Goal: Understand process/instructions

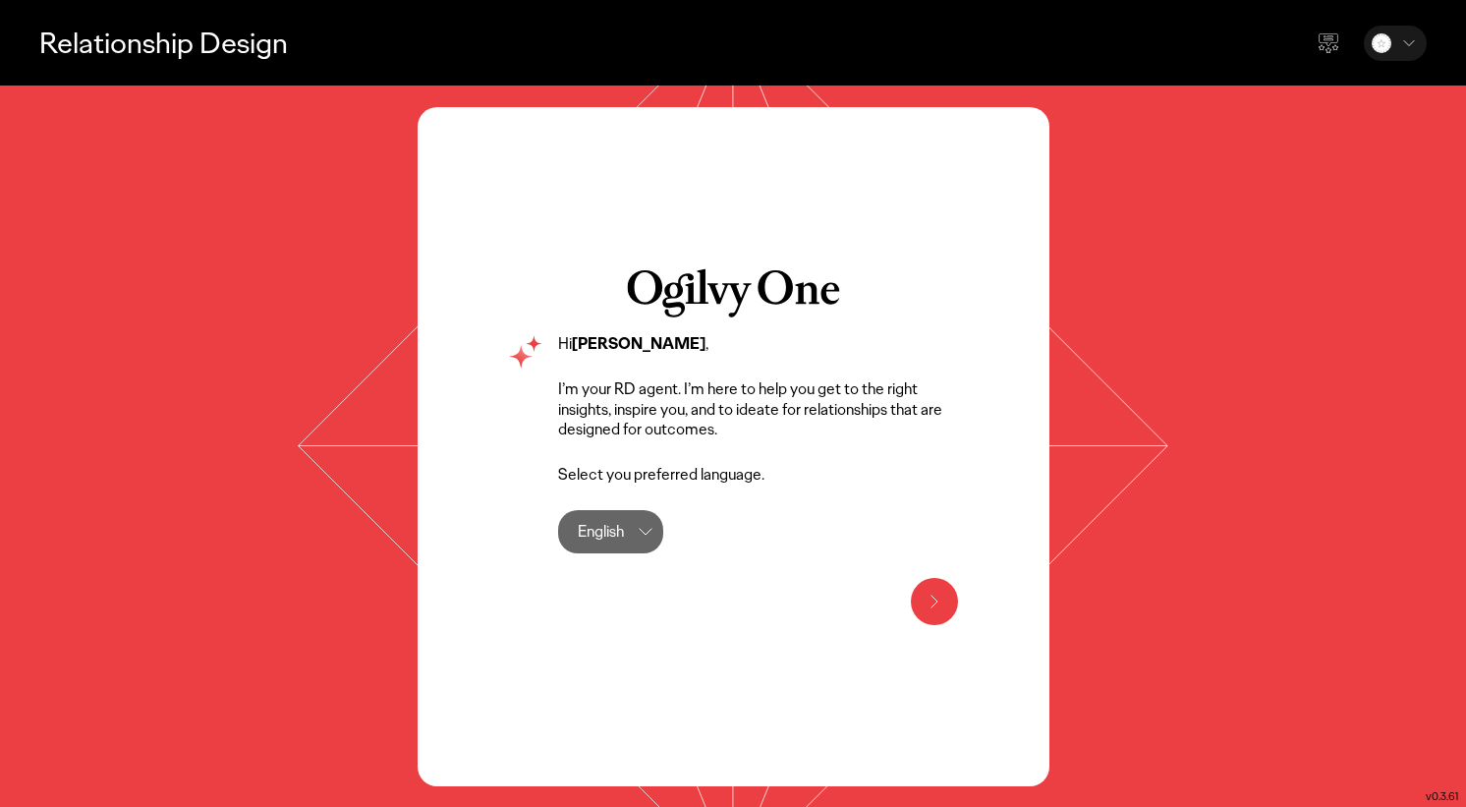
click at [624, 524] on div "English" at bounding box center [601, 531] width 46 height 43
click at [937, 590] on icon at bounding box center [934, 601] width 24 height 24
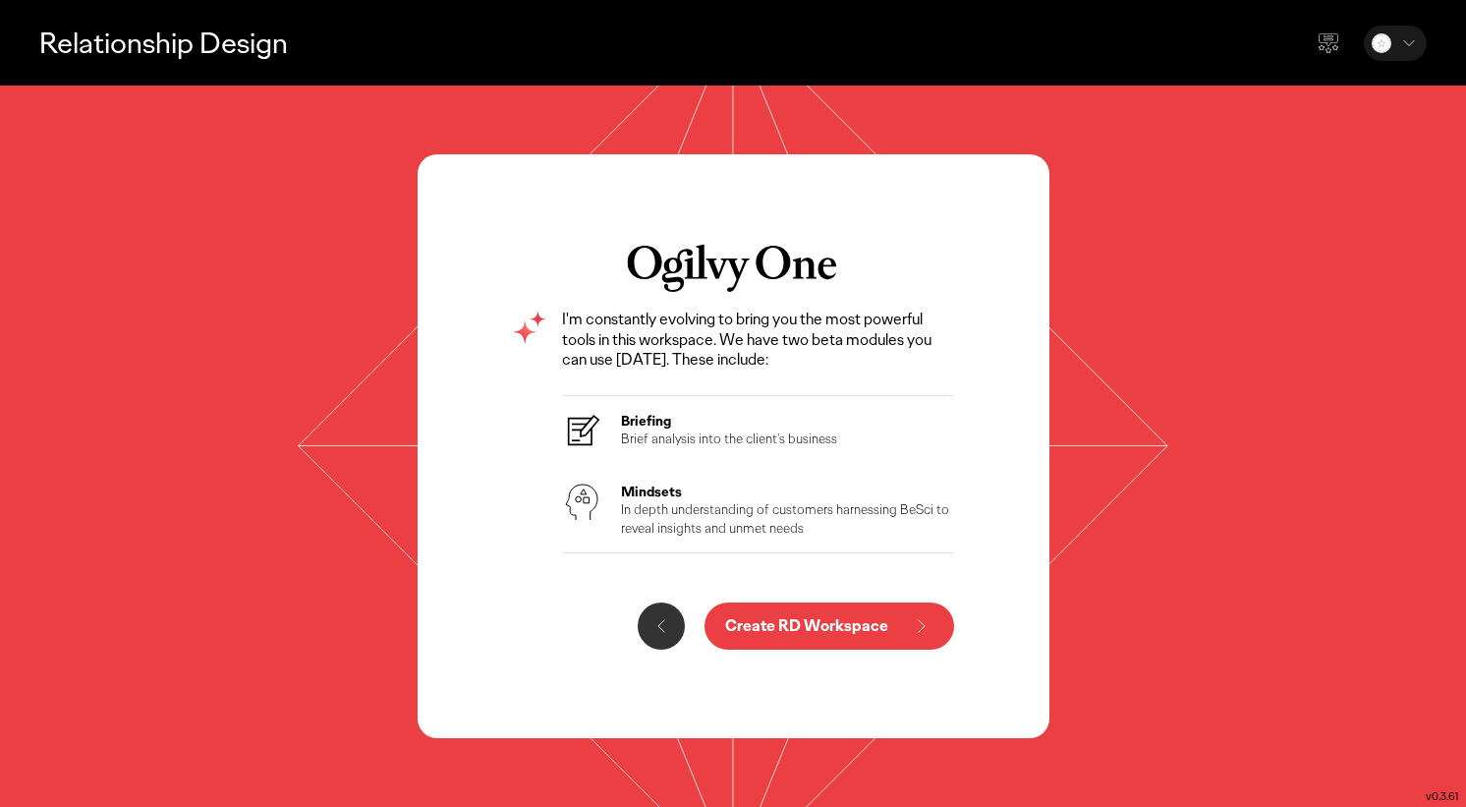
click at [871, 623] on p "Create RD Workspace" at bounding box center [806, 626] width 163 height 16
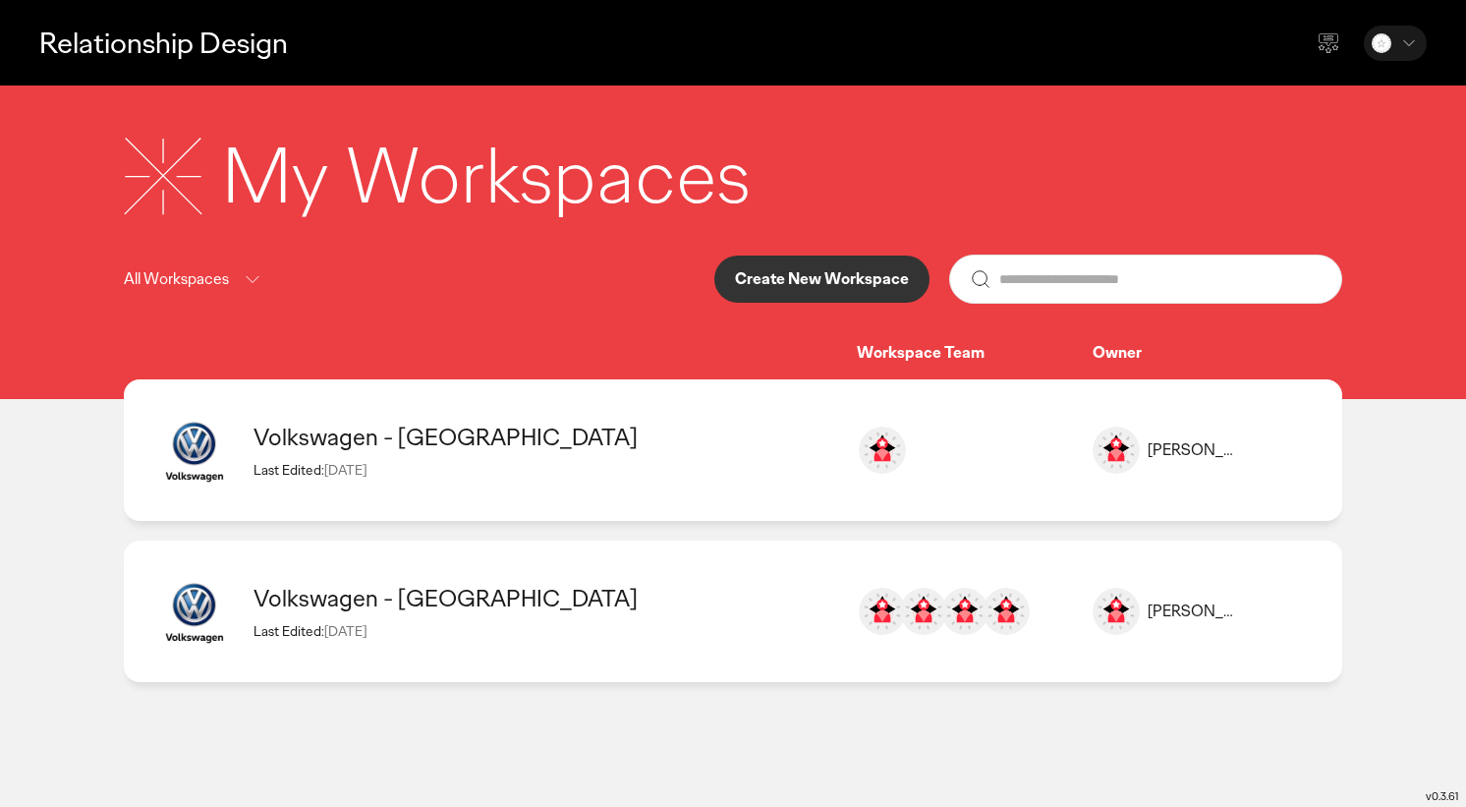
click at [462, 440] on div "Volkswagen - [GEOGRAPHIC_DATA]" at bounding box center [545, 436] width 584 height 30
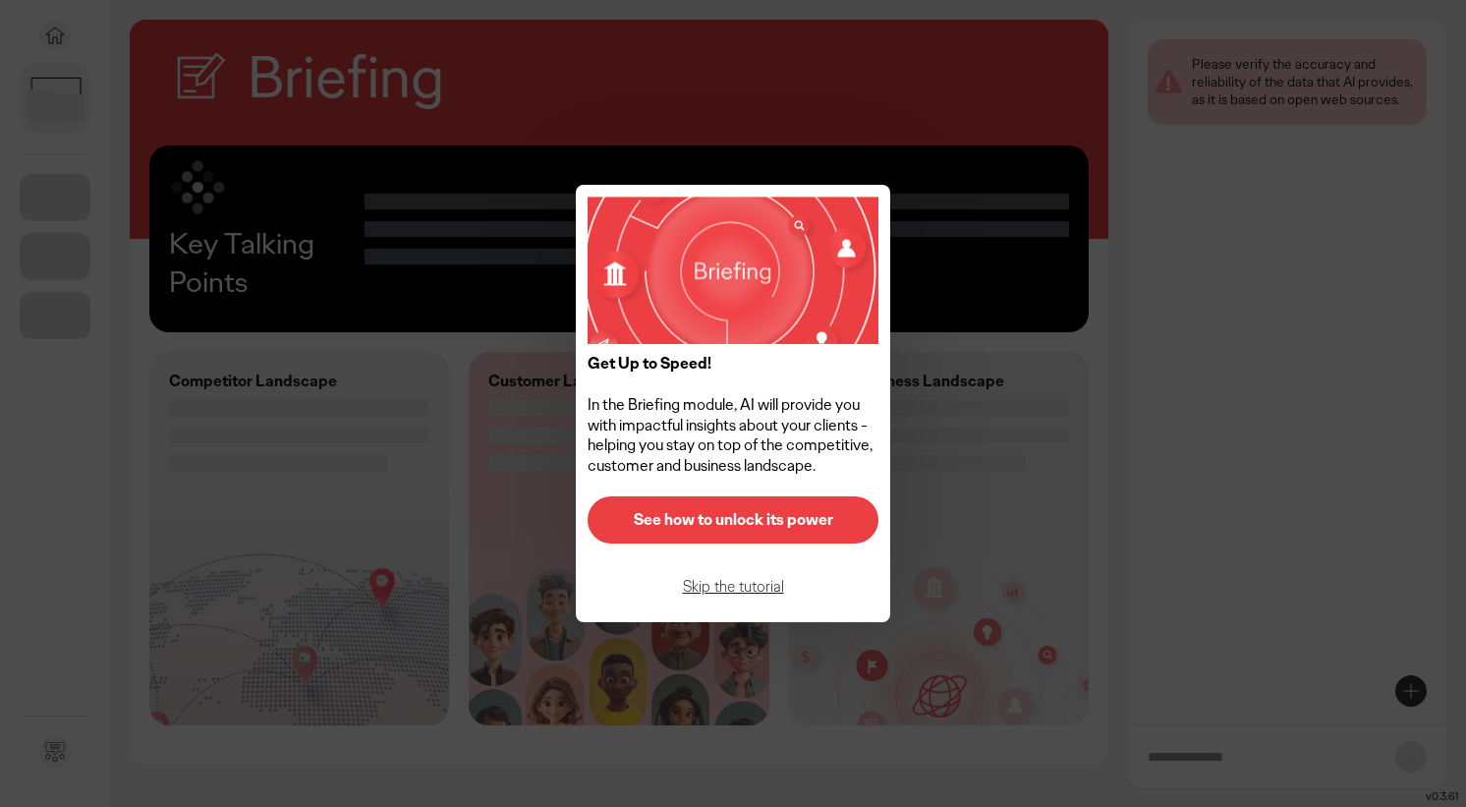
click at [695, 523] on p "See how to unlock its power" at bounding box center [733, 520] width 250 height 16
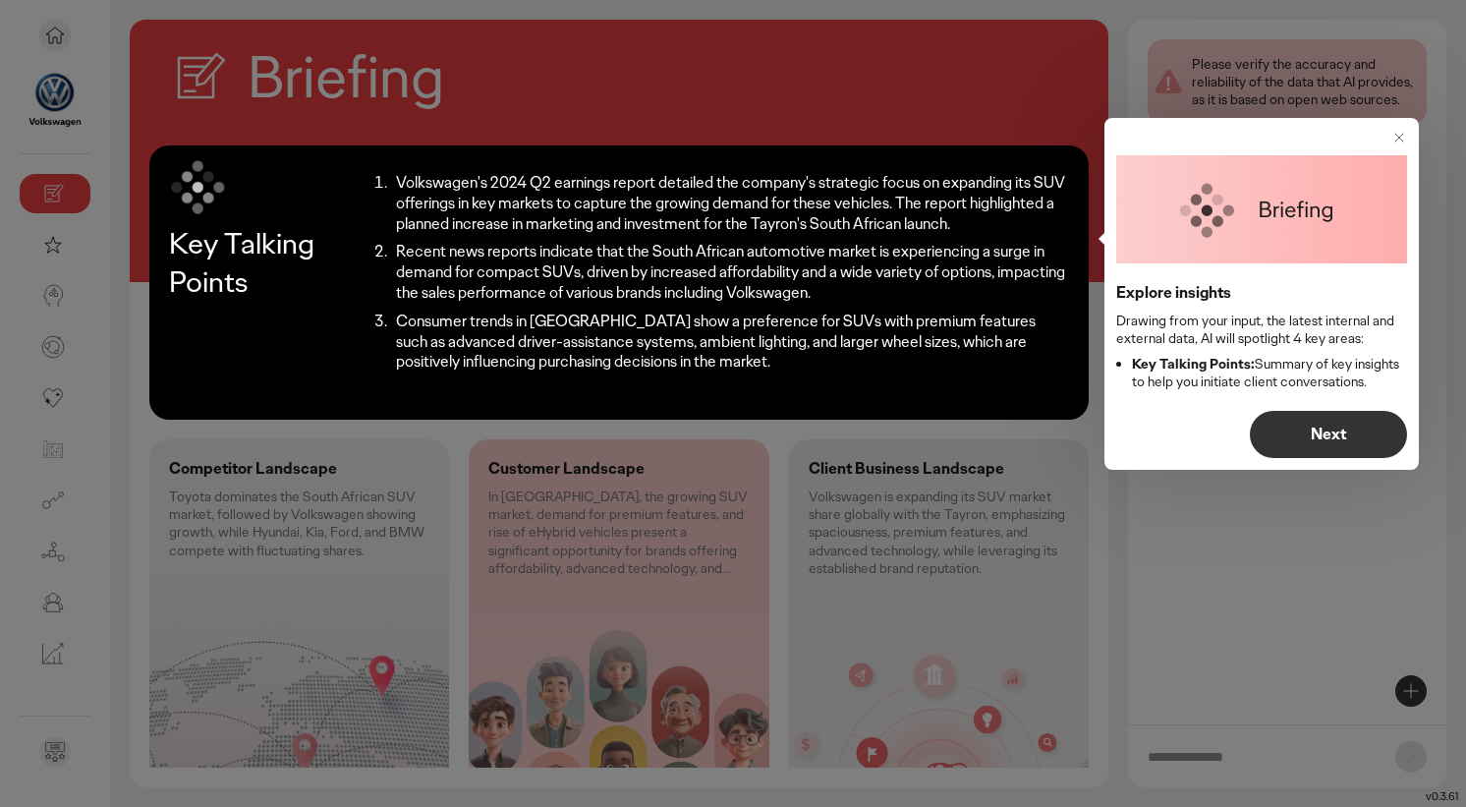
click at [1314, 433] on p "Next" at bounding box center [1328, 434] width 116 height 16
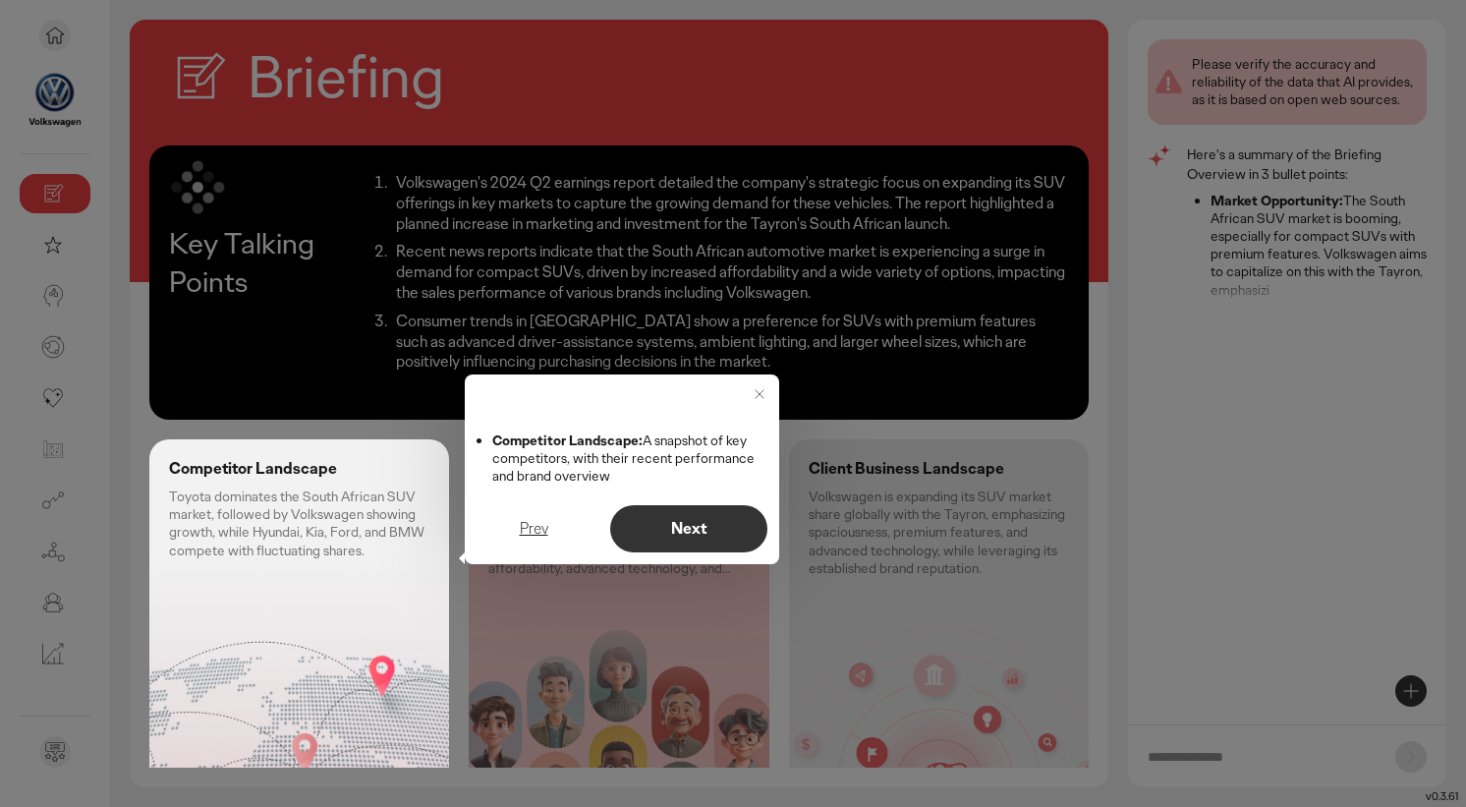
scroll to position [60, 0]
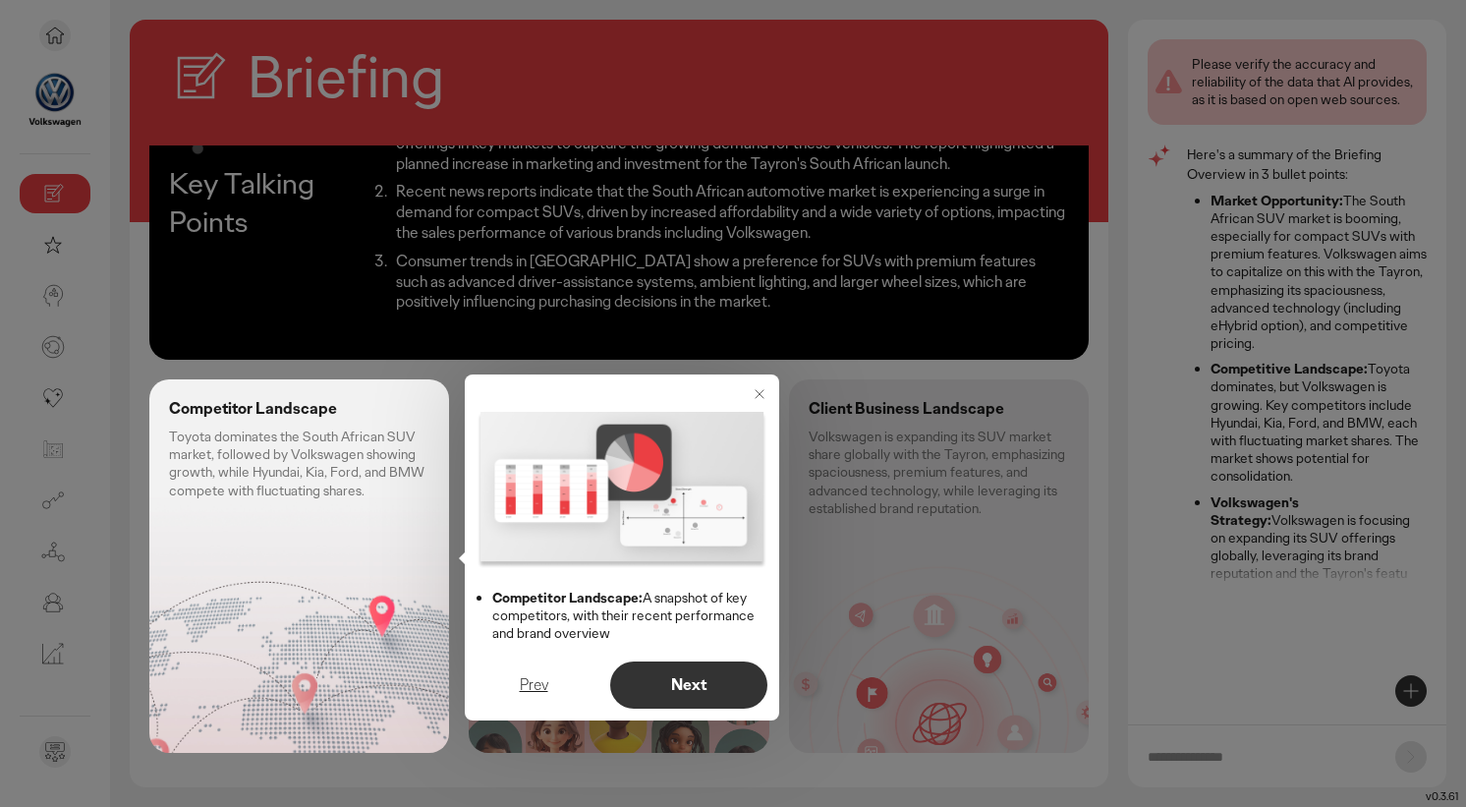
click at [702, 679] on p "Next" at bounding box center [689, 685] width 116 height 16
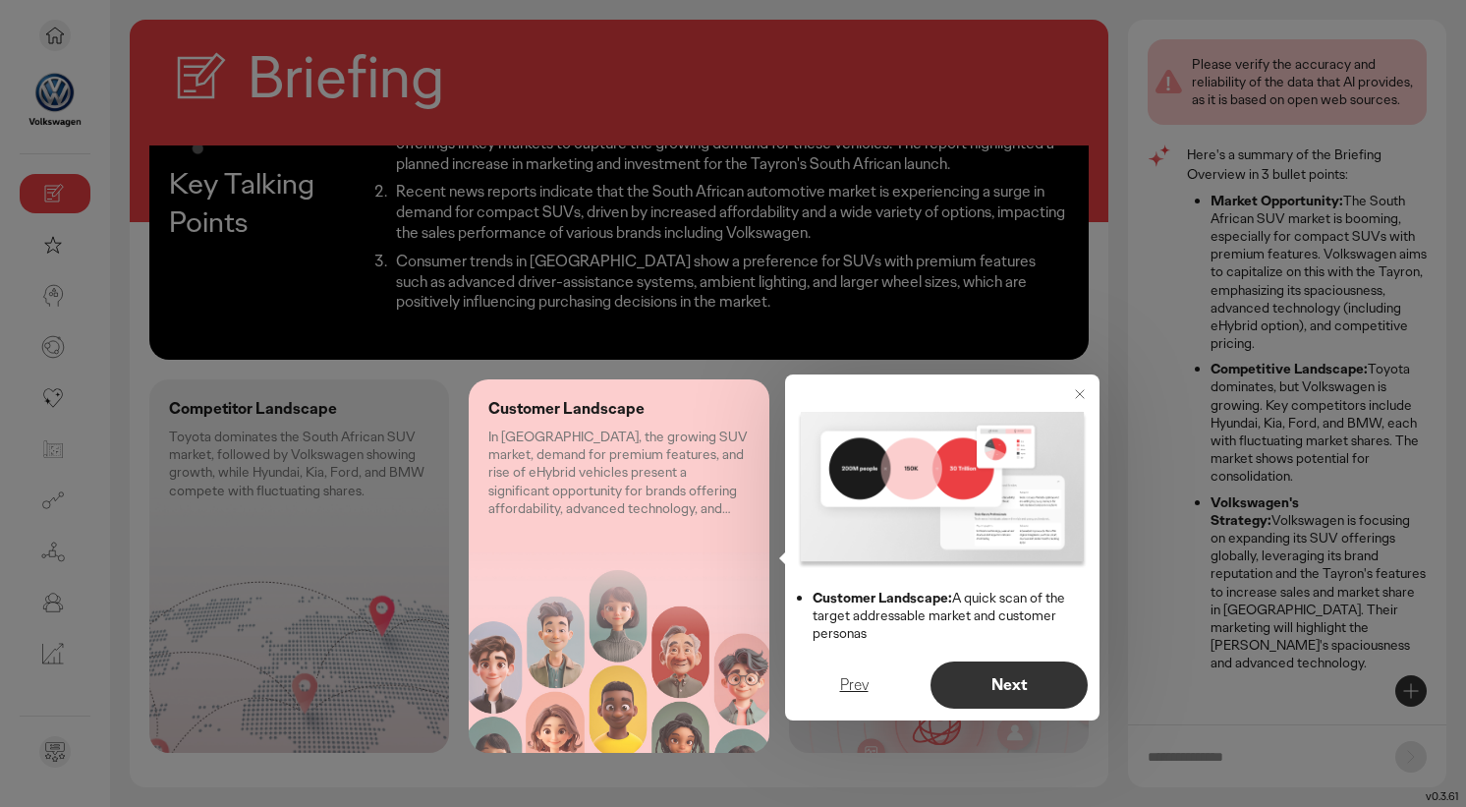
click at [1028, 681] on p "Next" at bounding box center [1009, 685] width 116 height 16
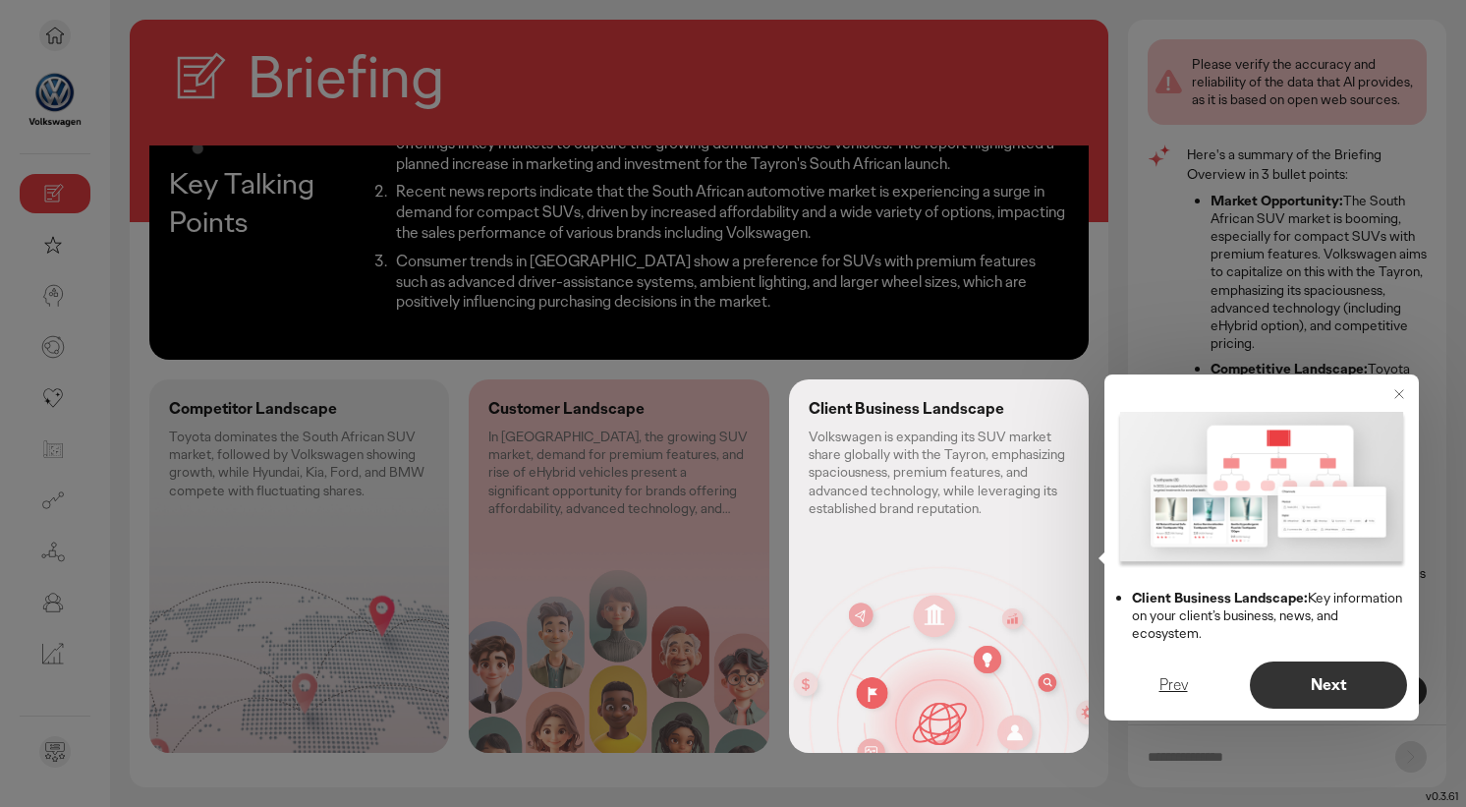
click at [1297, 688] on p "Next" at bounding box center [1328, 685] width 116 height 16
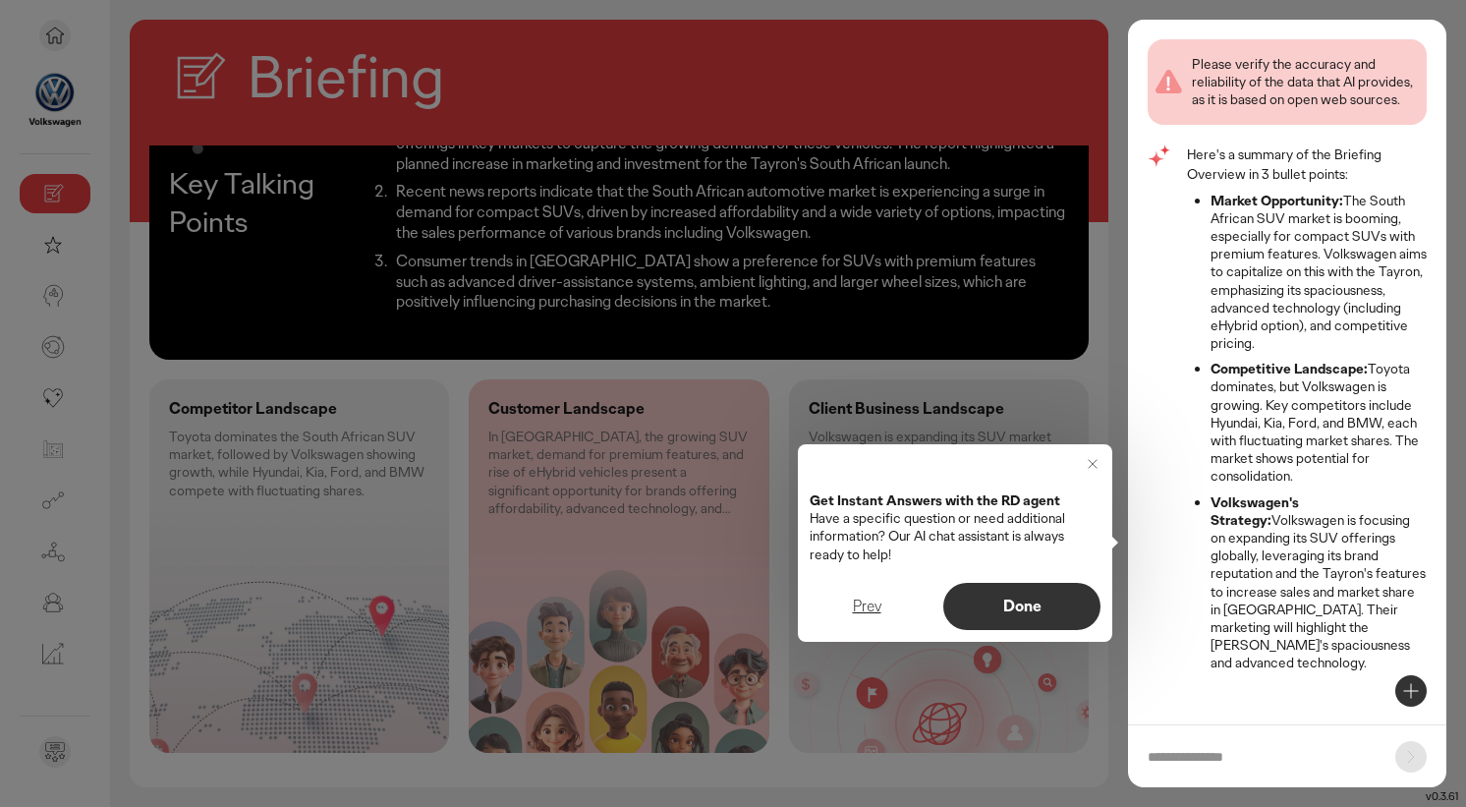
click at [1046, 610] on p "Done" at bounding box center [1022, 606] width 116 height 16
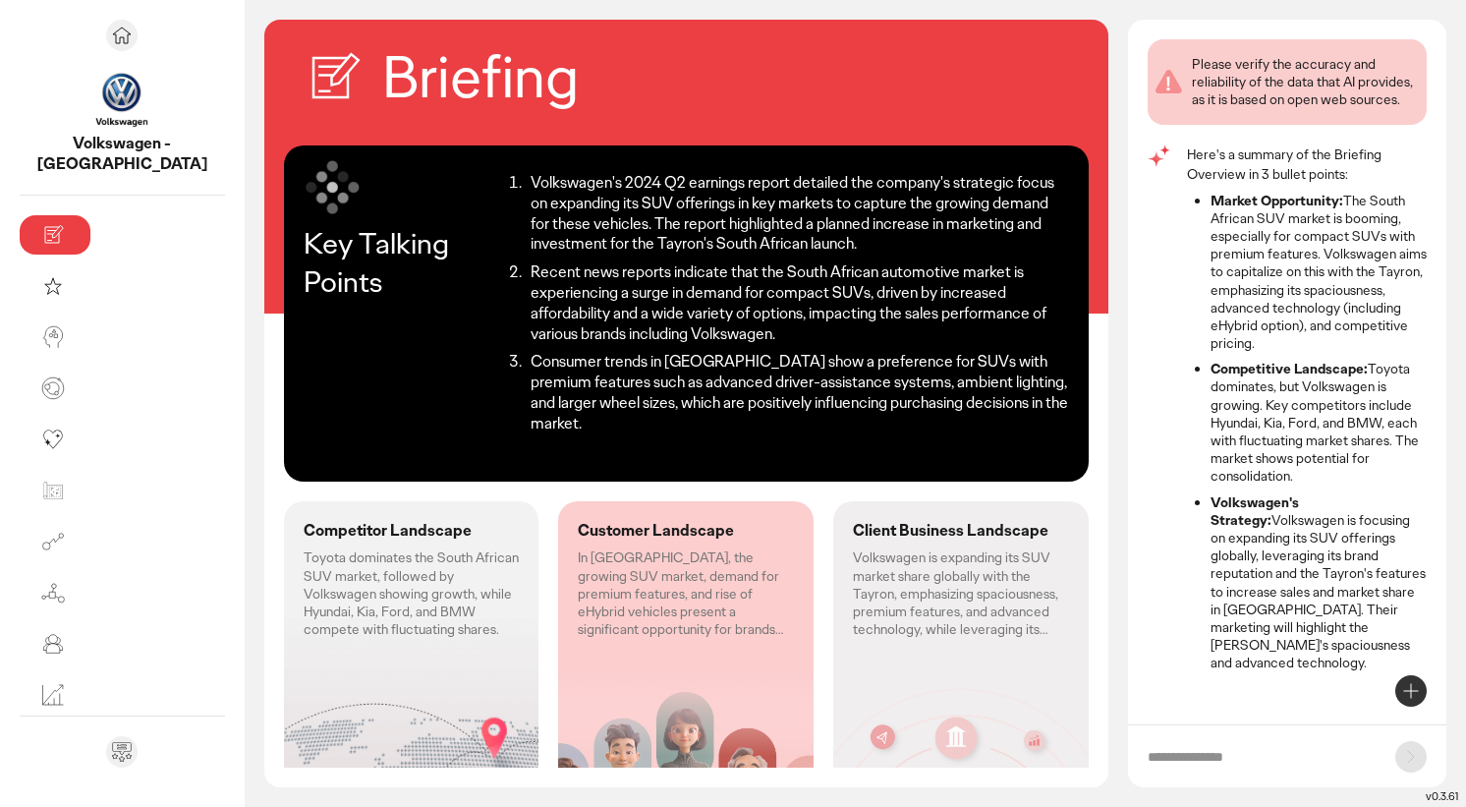
scroll to position [0, 0]
